Goal: Find specific page/section: Find specific page/section

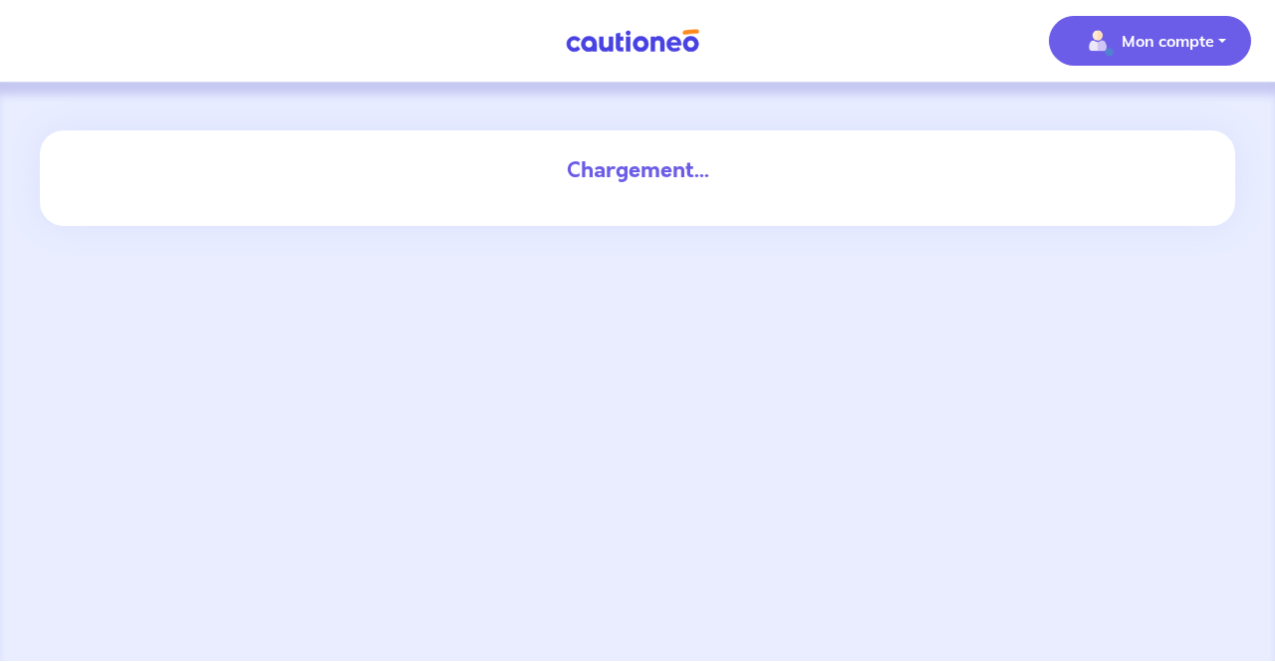
click at [1143, 37] on p "Mon compte" at bounding box center [1168, 41] width 93 height 24
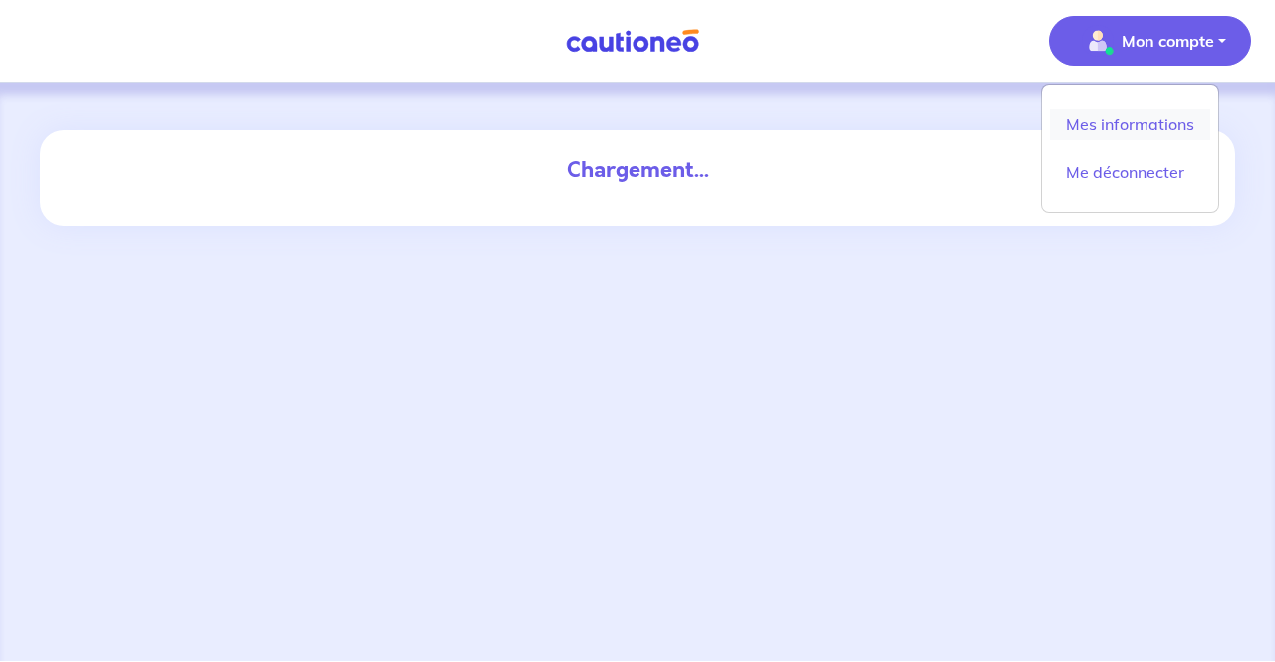
click at [1118, 125] on link "Mes informations" at bounding box center [1130, 125] width 160 height 32
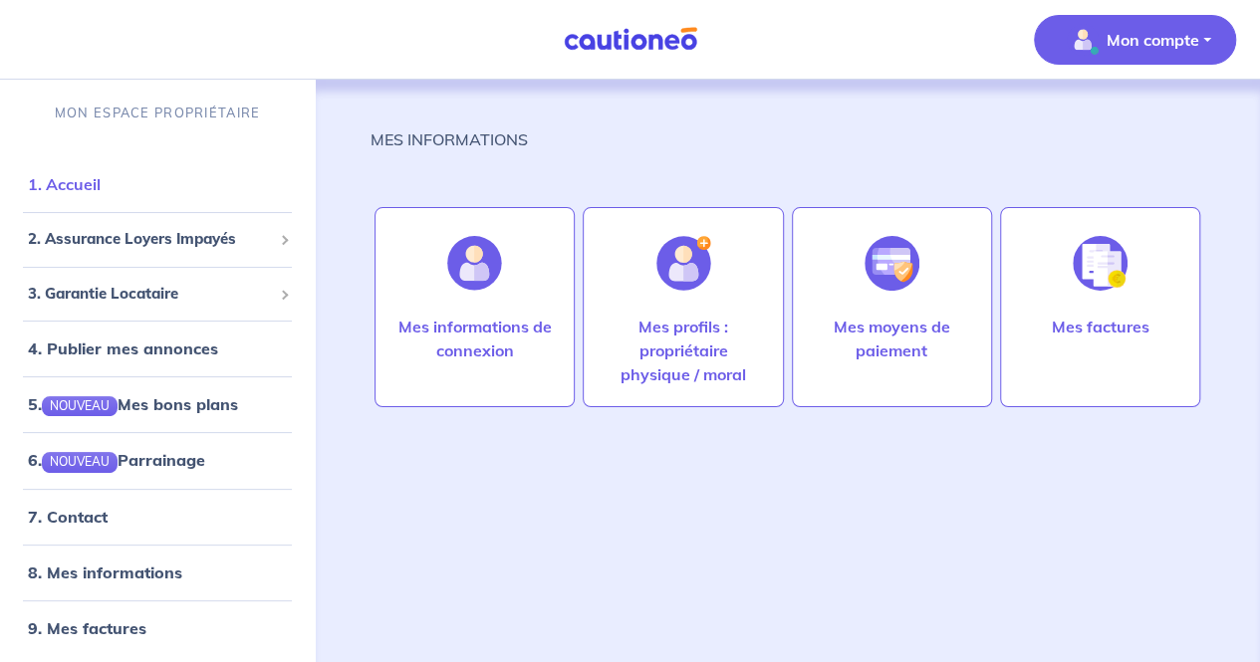
click at [56, 176] on link "1. Accueil" at bounding box center [64, 184] width 73 height 20
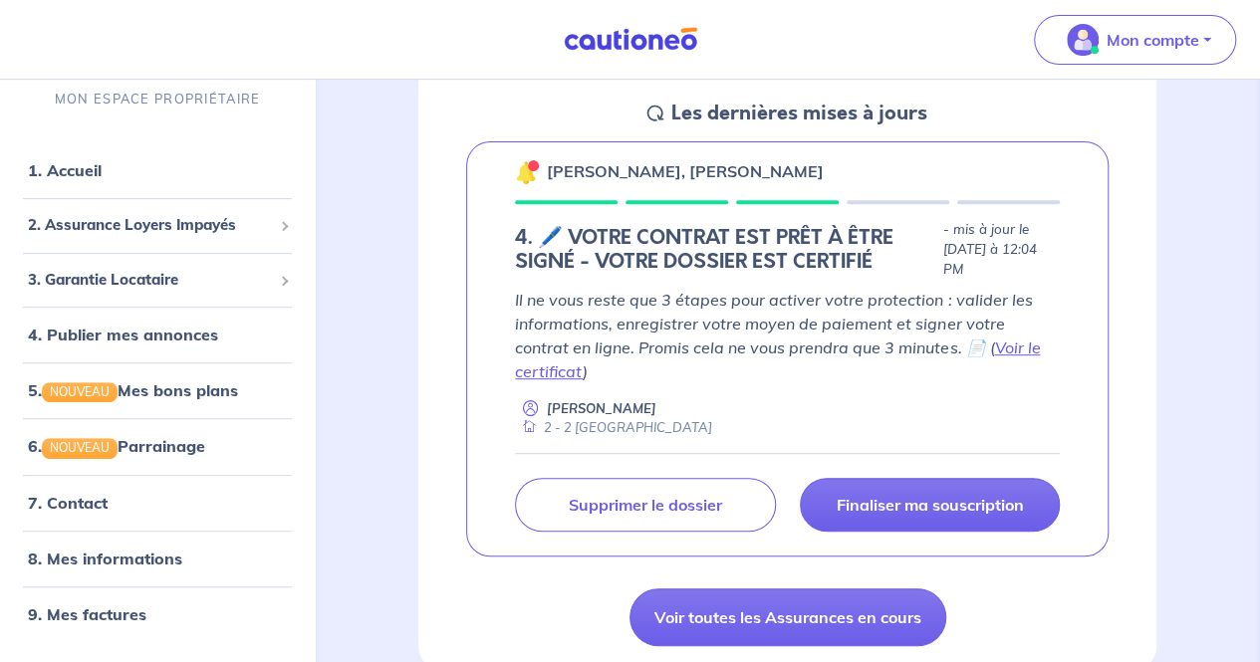
scroll to position [329, 0]
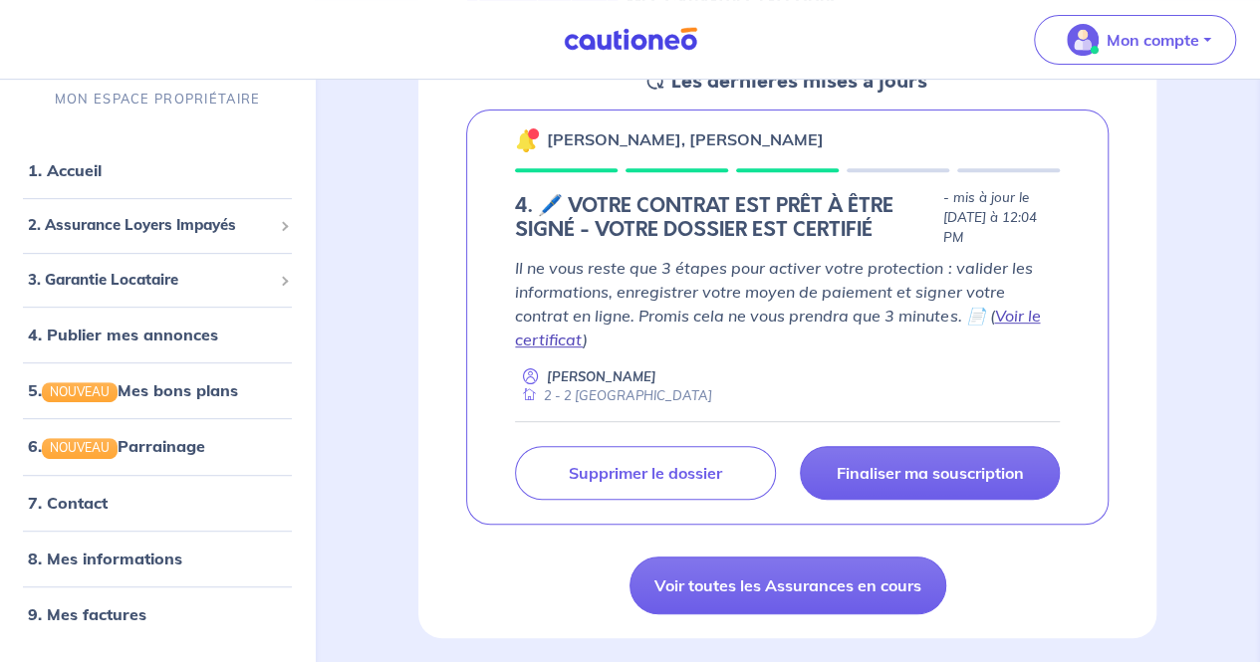
click at [969, 311] on link "Voir le certificat" at bounding box center [777, 328] width 525 height 44
